Goal: Information Seeking & Learning: Learn about a topic

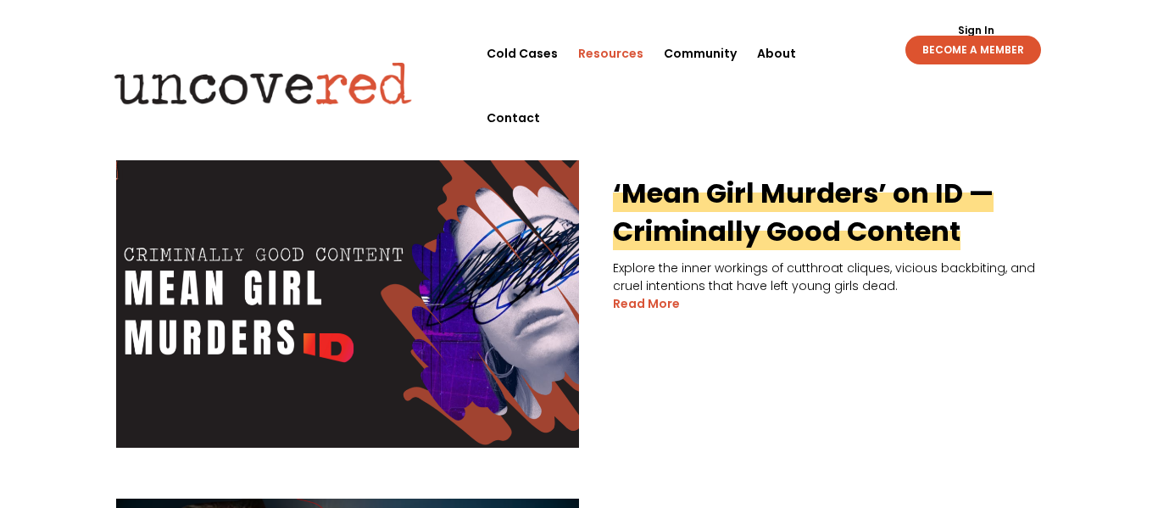
scroll to position [441, 0]
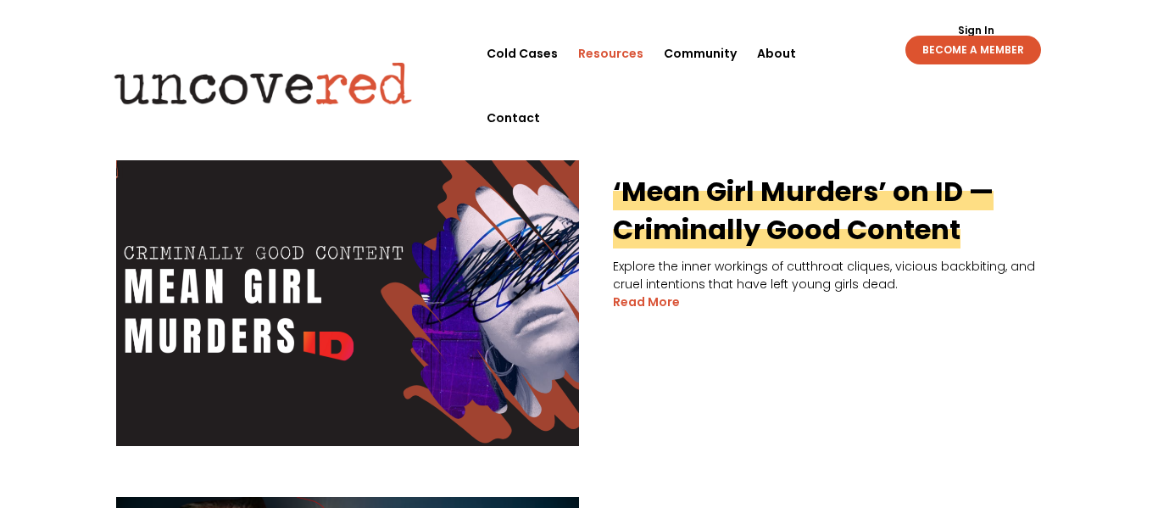
click at [529, 191] on img at bounding box center [347, 300] width 463 height 289
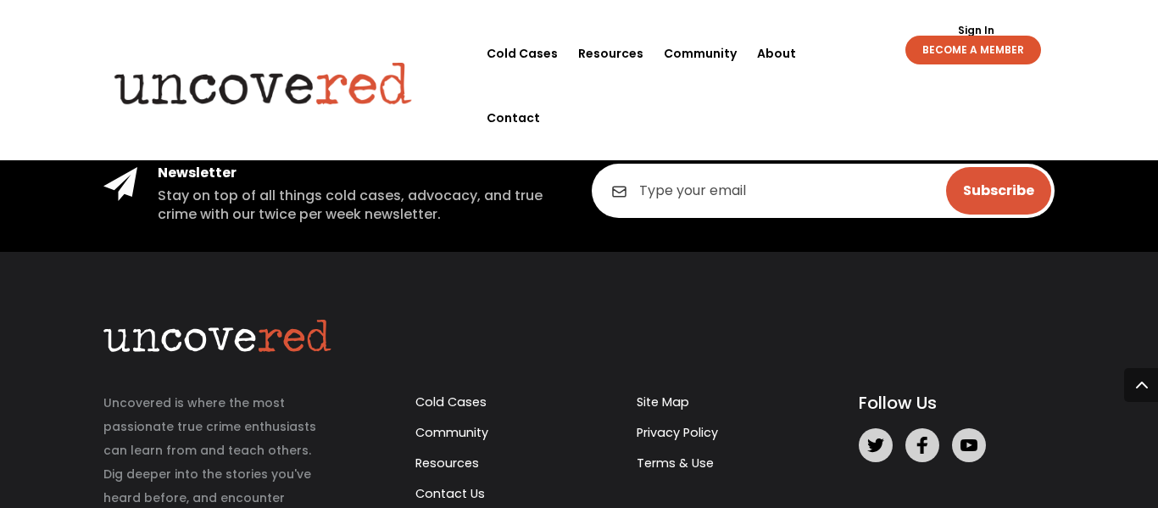
scroll to position [1294, 0]
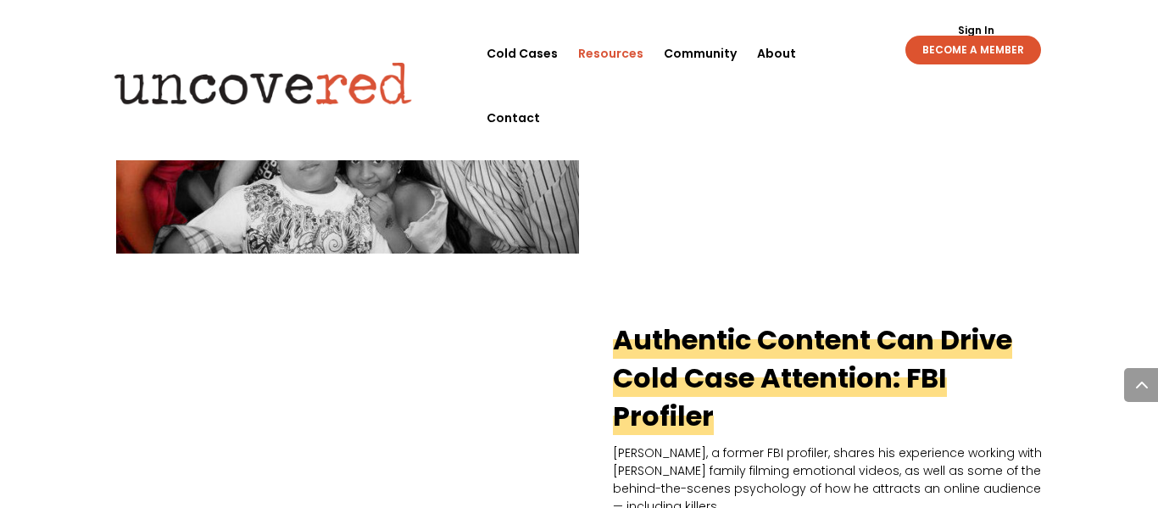
scroll to position [2237, 0]
